Goal: Transaction & Acquisition: Purchase product/service

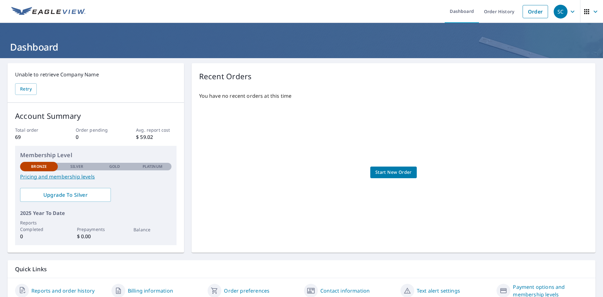
scroll to position [27, 0]
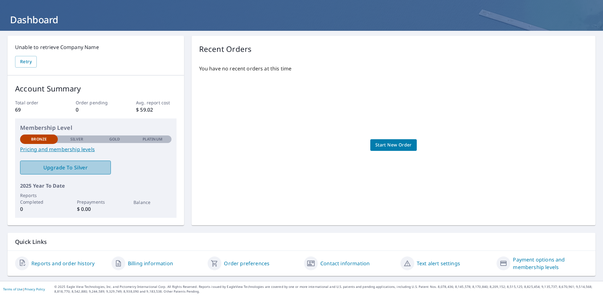
click at [76, 169] on span "Upgrade To Silver" at bounding box center [65, 167] width 81 height 7
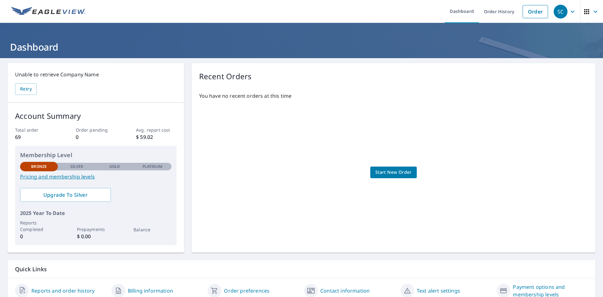
click at [58, 176] on link "Pricing and membership levels" at bounding box center [95, 177] width 151 height 8
click at [398, 172] on span "Start New Order" at bounding box center [394, 172] width 36 height 8
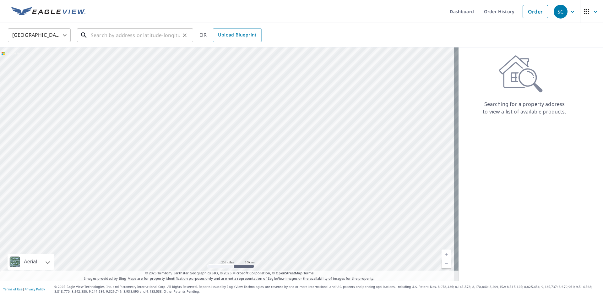
click at [96, 34] on input "text" at bounding box center [136, 35] width 90 height 18
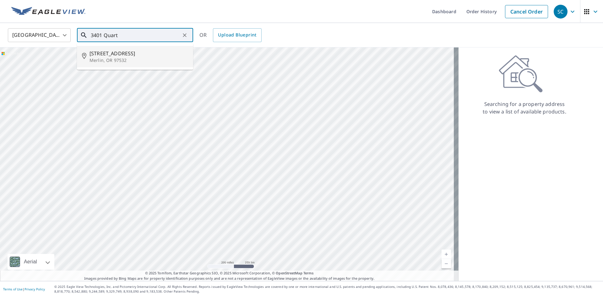
click at [107, 63] on li "[STREET_ADDRESS]" at bounding box center [135, 56] width 116 height 21
type input "[STREET_ADDRESS]"
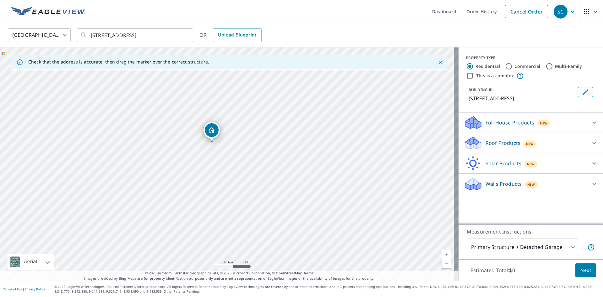
drag, startPoint x: 247, startPoint y: 161, endPoint x: 213, endPoint y: 135, distance: 42.1
click at [506, 147] on p "Roof Products" at bounding box center [503, 143] width 35 height 8
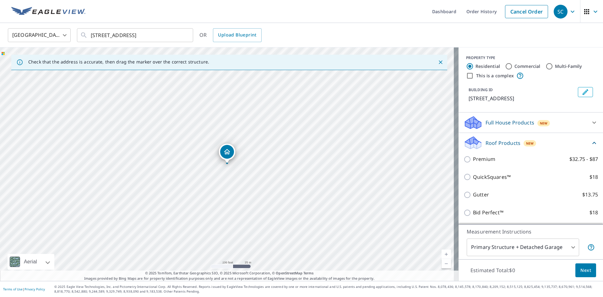
scroll to position [31, 0]
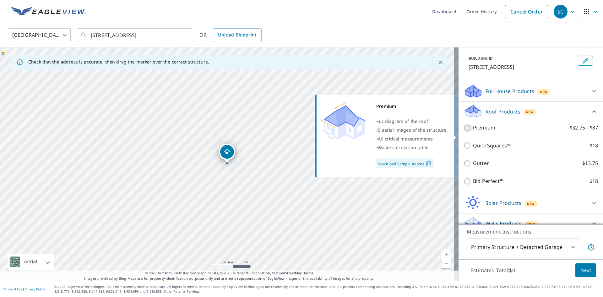
click at [465, 132] on input "Premium $32.75 - $87" at bounding box center [468, 128] width 9 height 8
checkbox input "true"
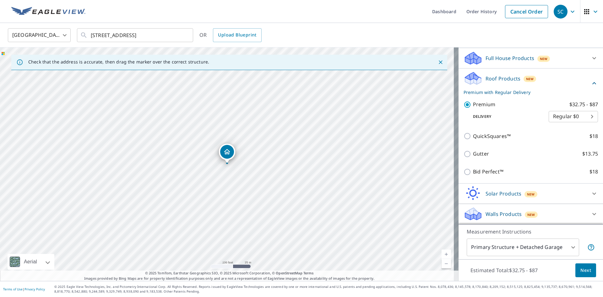
scroll to position [72, 0]
click at [562, 115] on body "SC SC Dashboard Order History Cancel Order SC [GEOGRAPHIC_DATA] [GEOGRAPHIC_DAT…" at bounding box center [301, 148] width 603 height 297
click at [562, 116] on li "Regular $0" at bounding box center [564, 116] width 49 height 11
click at [585, 272] on span "Next" at bounding box center [586, 271] width 11 height 8
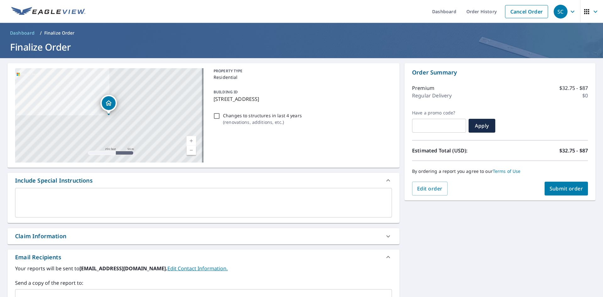
scroll to position [31, 0]
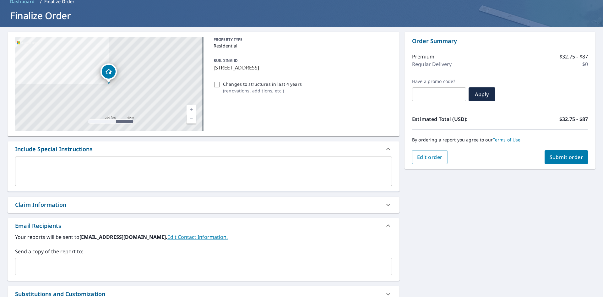
click at [385, 207] on icon at bounding box center [389, 205] width 8 height 8
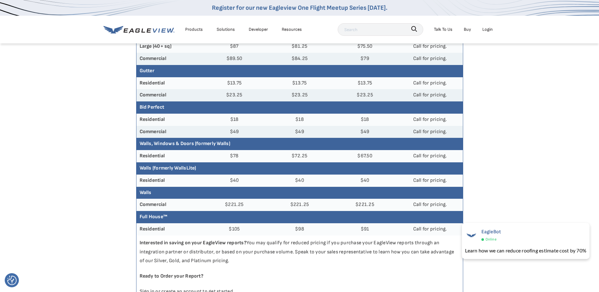
scroll to position [157, 0]
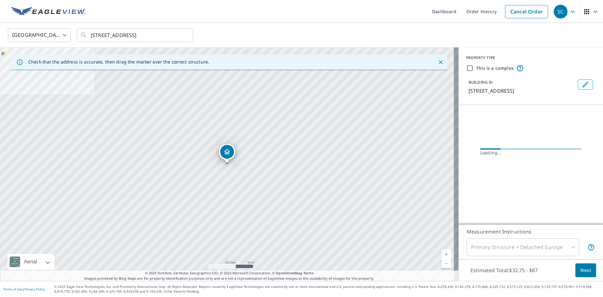
click at [555, 253] on div "Primary Structure + Detached Garage" at bounding box center [523, 248] width 113 height 18
click at [557, 245] on div "Primary Structure + Detached Garage" at bounding box center [523, 248] width 113 height 18
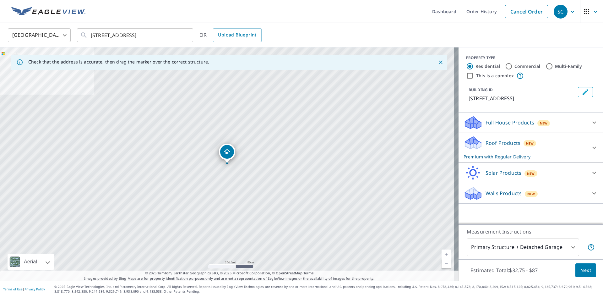
click at [507, 147] on p "Roof Products" at bounding box center [503, 143] width 35 height 8
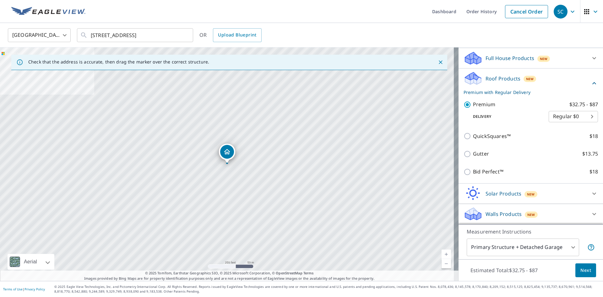
scroll to position [72, 0]
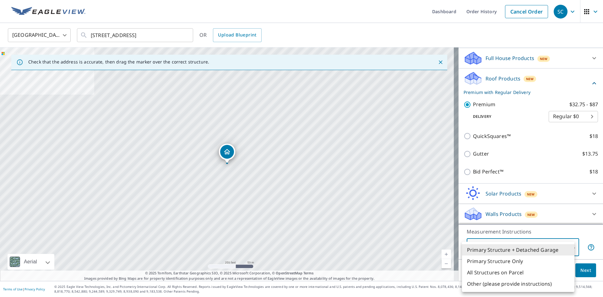
click at [518, 249] on body "SC SC Dashboard Order History Cancel Order SC United States US ​ 3401 Quartz Cr…" at bounding box center [301, 148] width 603 height 297
click at [514, 253] on li "Primary Structure + Detached Garage" at bounding box center [518, 249] width 113 height 11
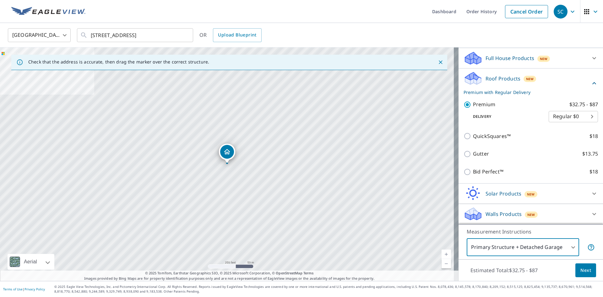
click at [514, 253] on body "SC SC Dashboard Order History Cancel Order SC United States US ​ 3401 Quartz Cr…" at bounding box center [301, 148] width 603 height 297
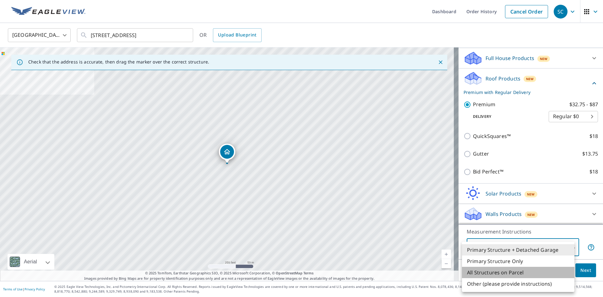
click at [504, 271] on li "All Structures on Parcel" at bounding box center [518, 272] width 113 height 11
type input "3"
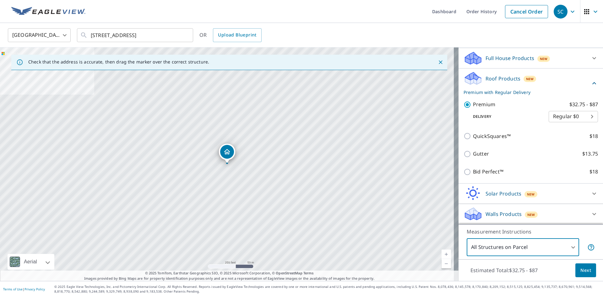
click at [576, 270] on button "Next" at bounding box center [586, 270] width 21 height 14
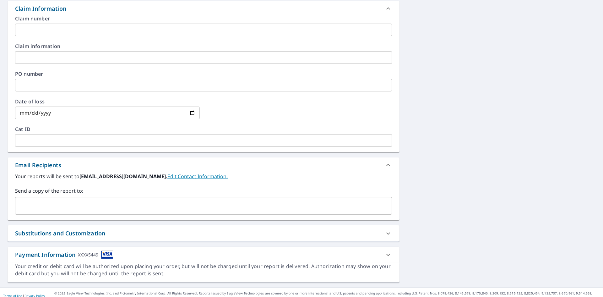
scroll to position [234, 0]
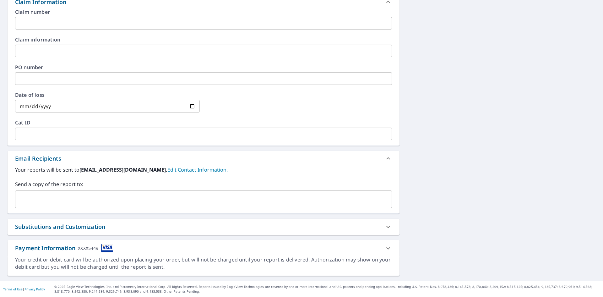
click at [386, 245] on icon at bounding box center [389, 249] width 8 height 8
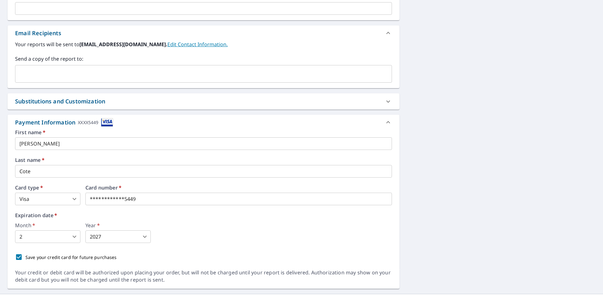
scroll to position [360, 0]
click at [76, 239] on body "SC SC Dashboard Order History Cancel Order SC Dashboard / Finalize Order Finali…" at bounding box center [301, 148] width 603 height 297
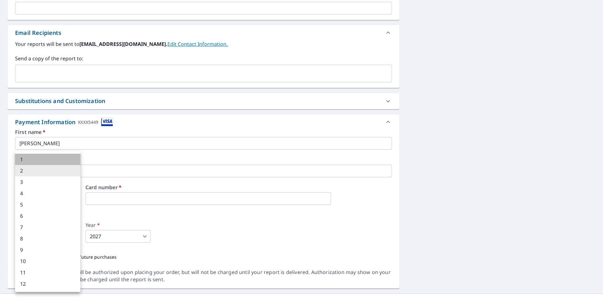
click at [44, 160] on li "1" at bounding box center [47, 159] width 65 height 11
type input "1"
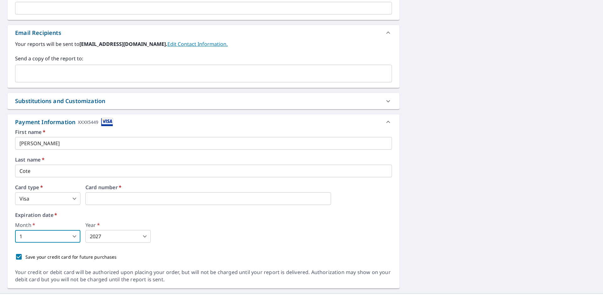
click at [100, 232] on body "SC SC Dashboard Order History Cancel Order SC Dashboard / Finalize Order Finali…" at bounding box center [301, 148] width 603 height 297
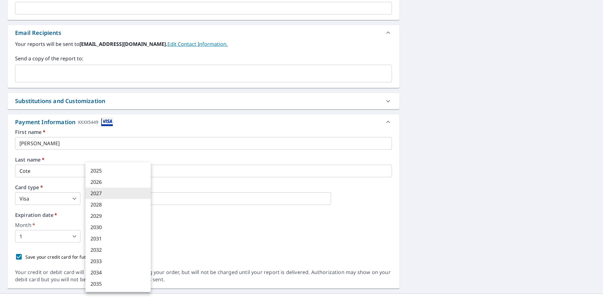
click at [98, 216] on li "2029" at bounding box center [117, 215] width 65 height 11
type input "2029"
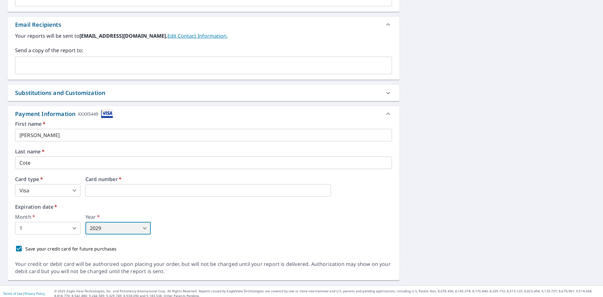
scroll to position [372, 0]
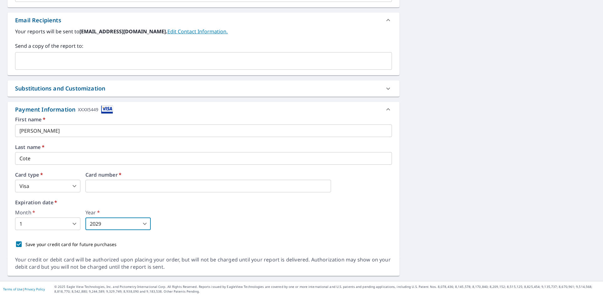
click at [385, 109] on icon at bounding box center [389, 110] width 8 height 8
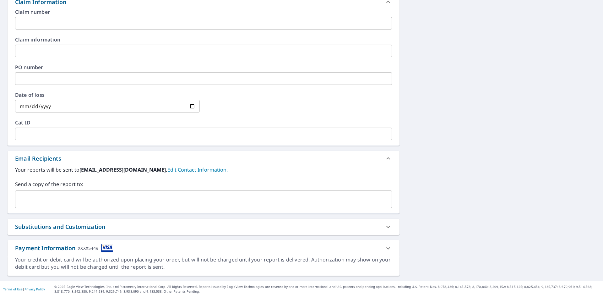
scroll to position [234, 0]
click at [390, 244] on div at bounding box center [388, 248] width 15 height 15
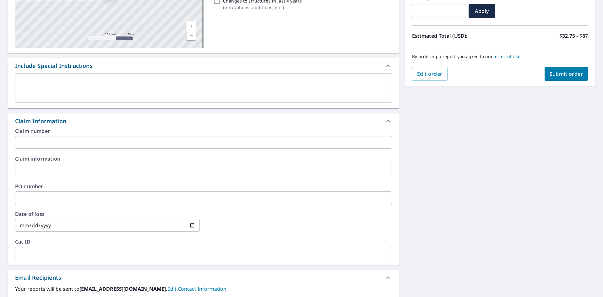
scroll to position [58, 0]
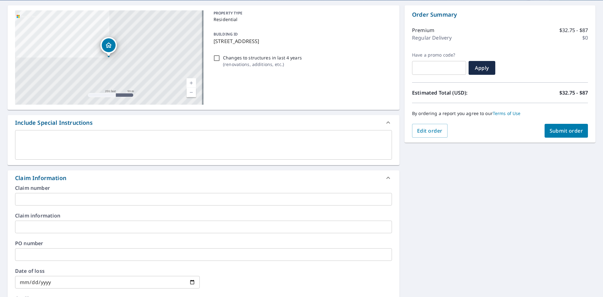
click at [548, 125] on button "Submit order" at bounding box center [567, 131] width 44 height 14
click at [550, 133] on span "Submit order" at bounding box center [567, 130] width 34 height 7
click at [571, 128] on span "Submit order" at bounding box center [567, 130] width 34 height 7
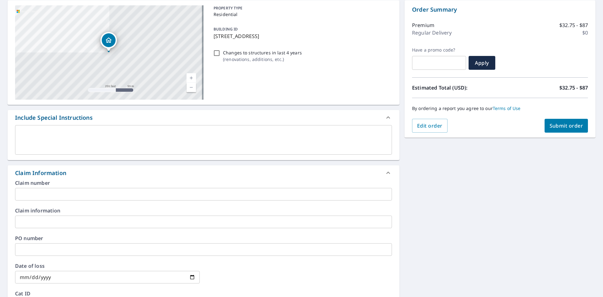
scroll to position [0, 0]
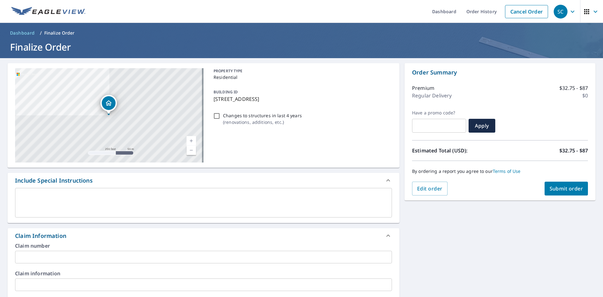
click at [567, 182] on button "Submit order" at bounding box center [567, 189] width 44 height 14
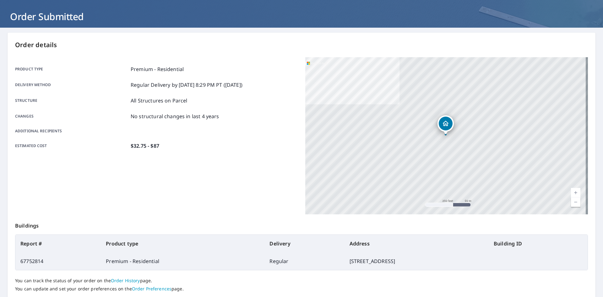
scroll to position [73, 0]
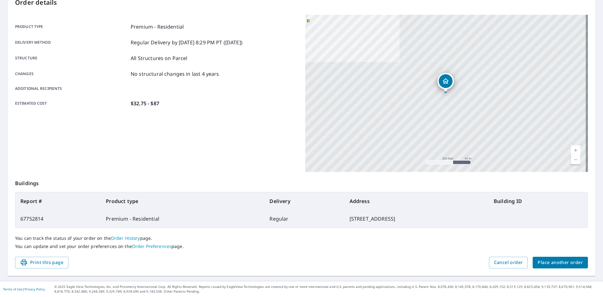
click at [553, 260] on span "Place another order" at bounding box center [560, 263] width 45 height 8
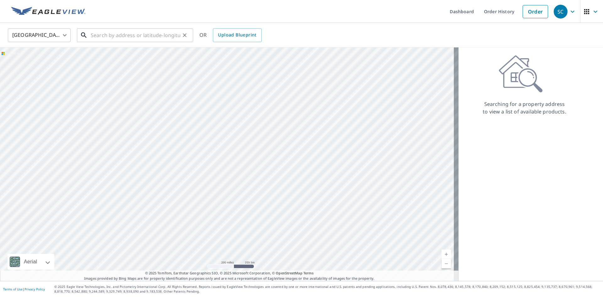
drag, startPoint x: 96, startPoint y: 36, endPoint x: 107, endPoint y: 36, distance: 10.7
click at [97, 36] on input "text" at bounding box center [136, 35] width 90 height 18
paste input "1173 NE 113th Ave, Portland, OR 97220"
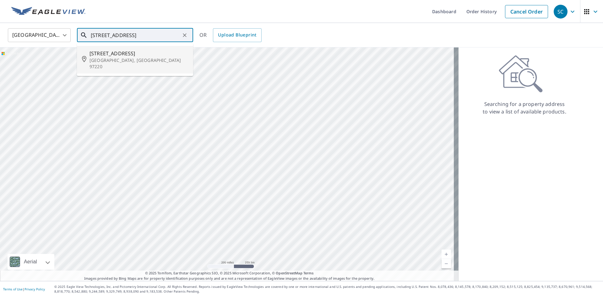
click at [121, 56] on span "1173 Ne 113th Ave" at bounding box center [139, 54] width 99 height 8
type input "1173 Ne 113th Ave Portland, OR 97220"
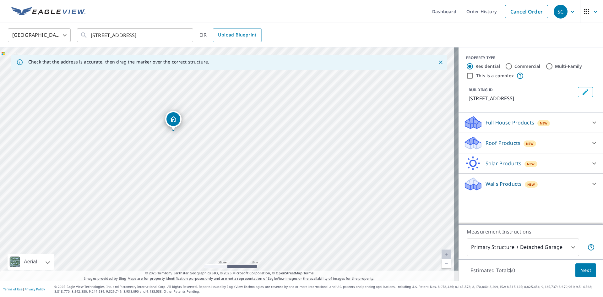
click at [502, 121] on p "Full House Products" at bounding box center [510, 123] width 49 height 8
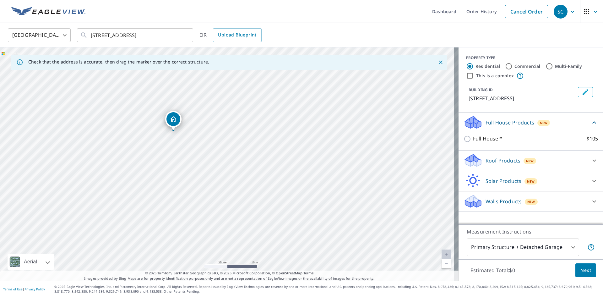
click at [475, 163] on icon at bounding box center [473, 163] width 16 height 8
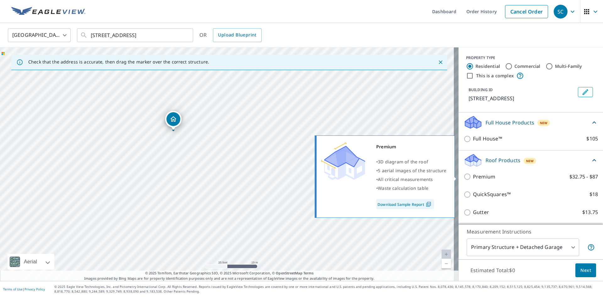
click at [465, 178] on input "Premium $32.75 - $87" at bounding box center [468, 177] width 9 height 8
checkbox input "true"
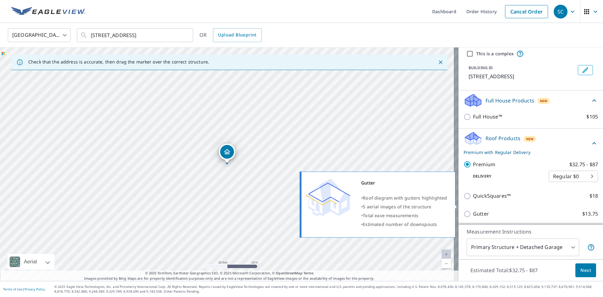
scroll to position [31, 0]
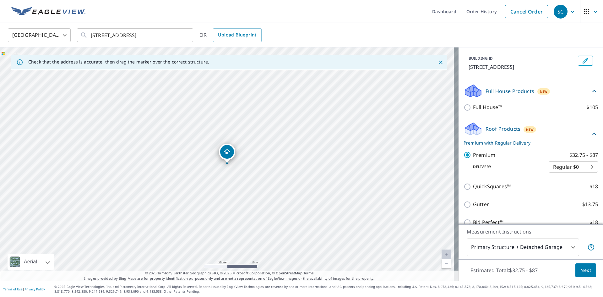
click at [582, 269] on span "Next" at bounding box center [586, 271] width 11 height 8
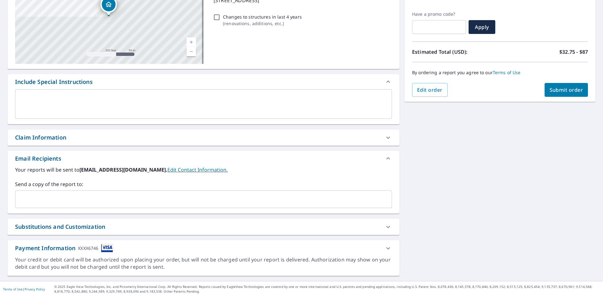
scroll to position [36, 0]
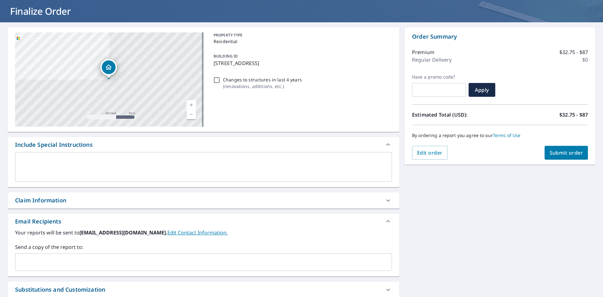
click at [567, 152] on span "Submit order" at bounding box center [567, 152] width 34 height 7
